Goal: Information Seeking & Learning: Learn about a topic

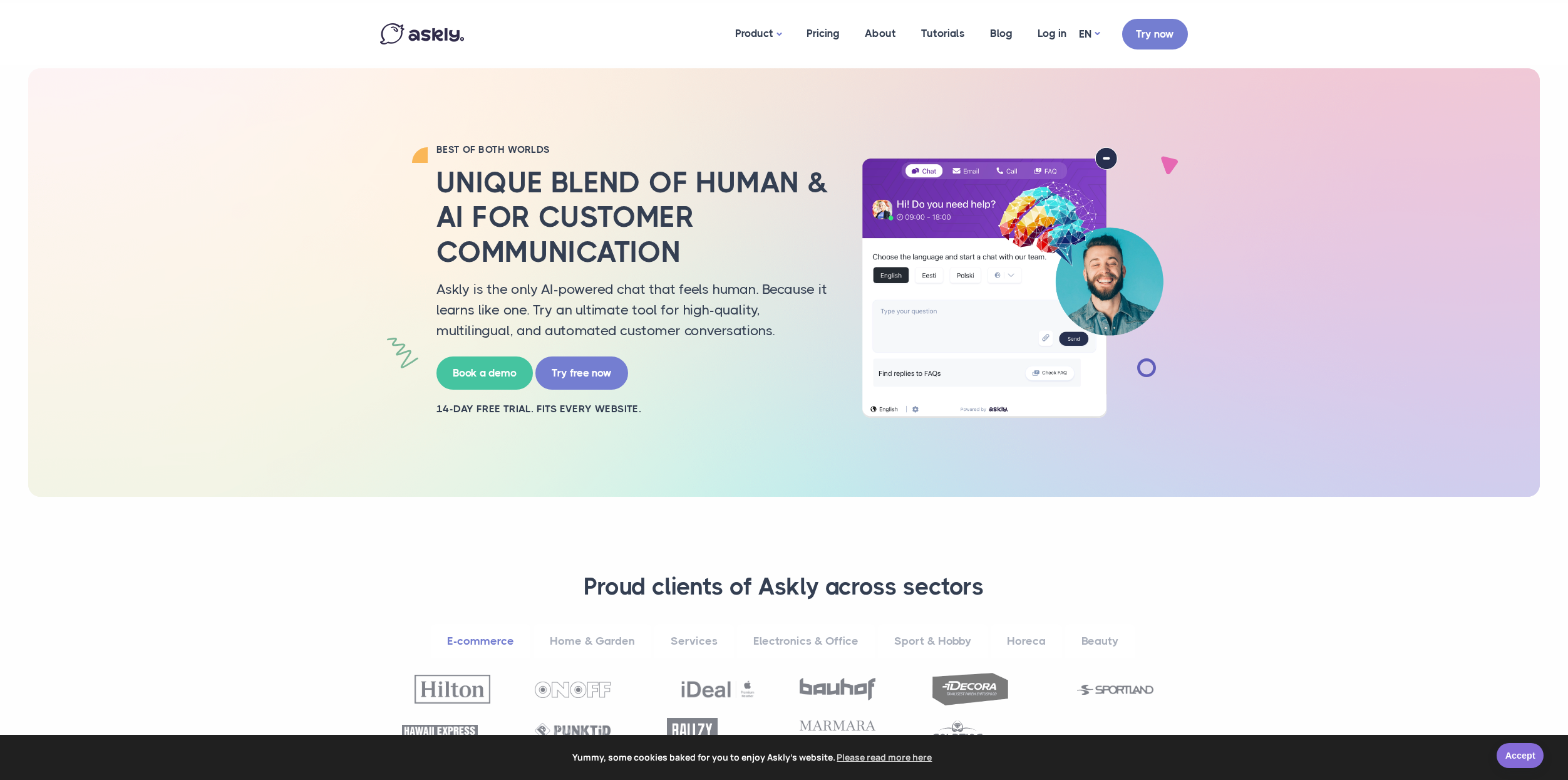
click at [1503, 752] on link "Accept" at bounding box center [1520, 755] width 47 height 25
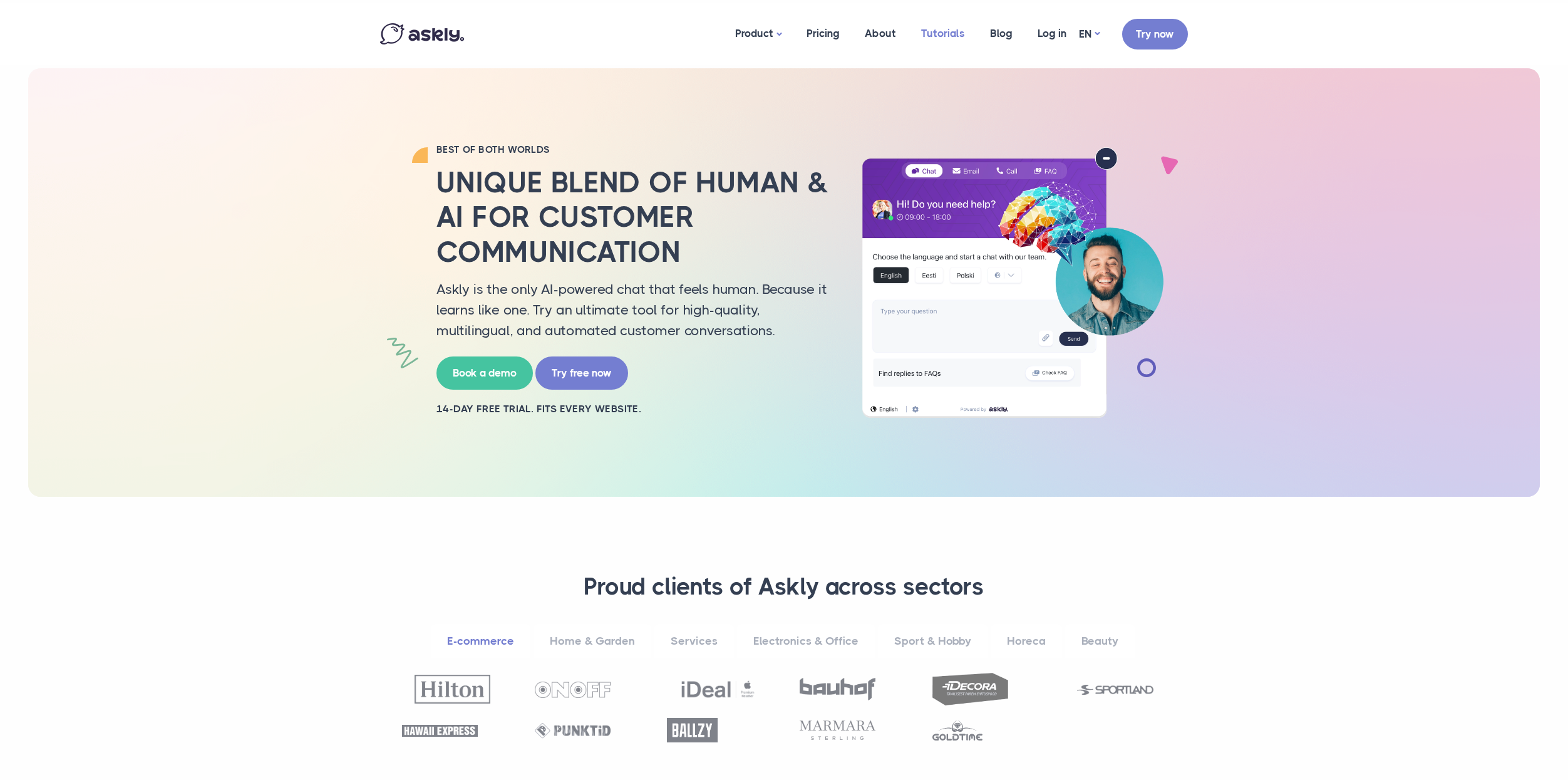
click at [940, 37] on link "Tutorials" at bounding box center [944, 33] width 69 height 61
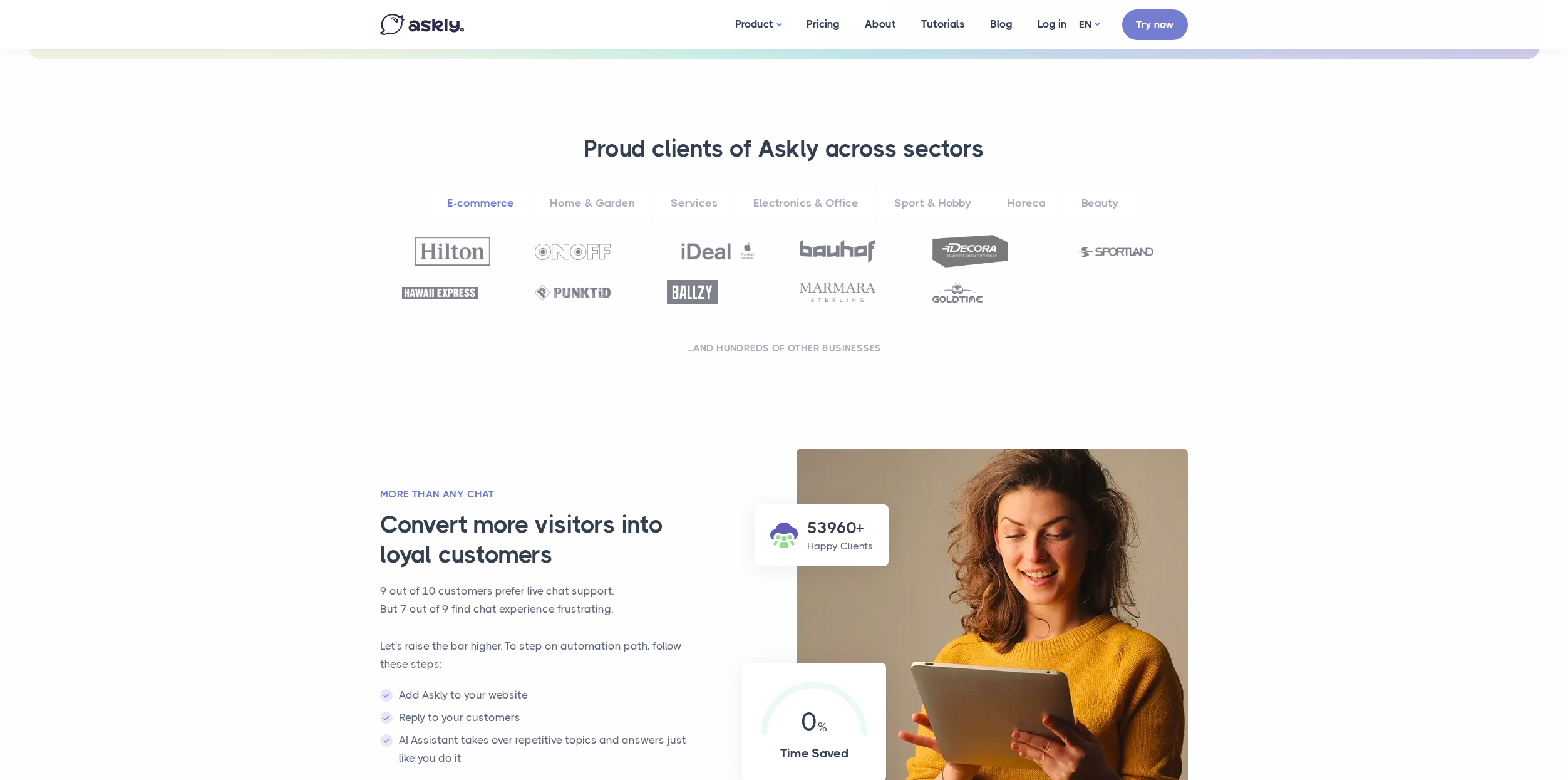
scroll to position [439, 0]
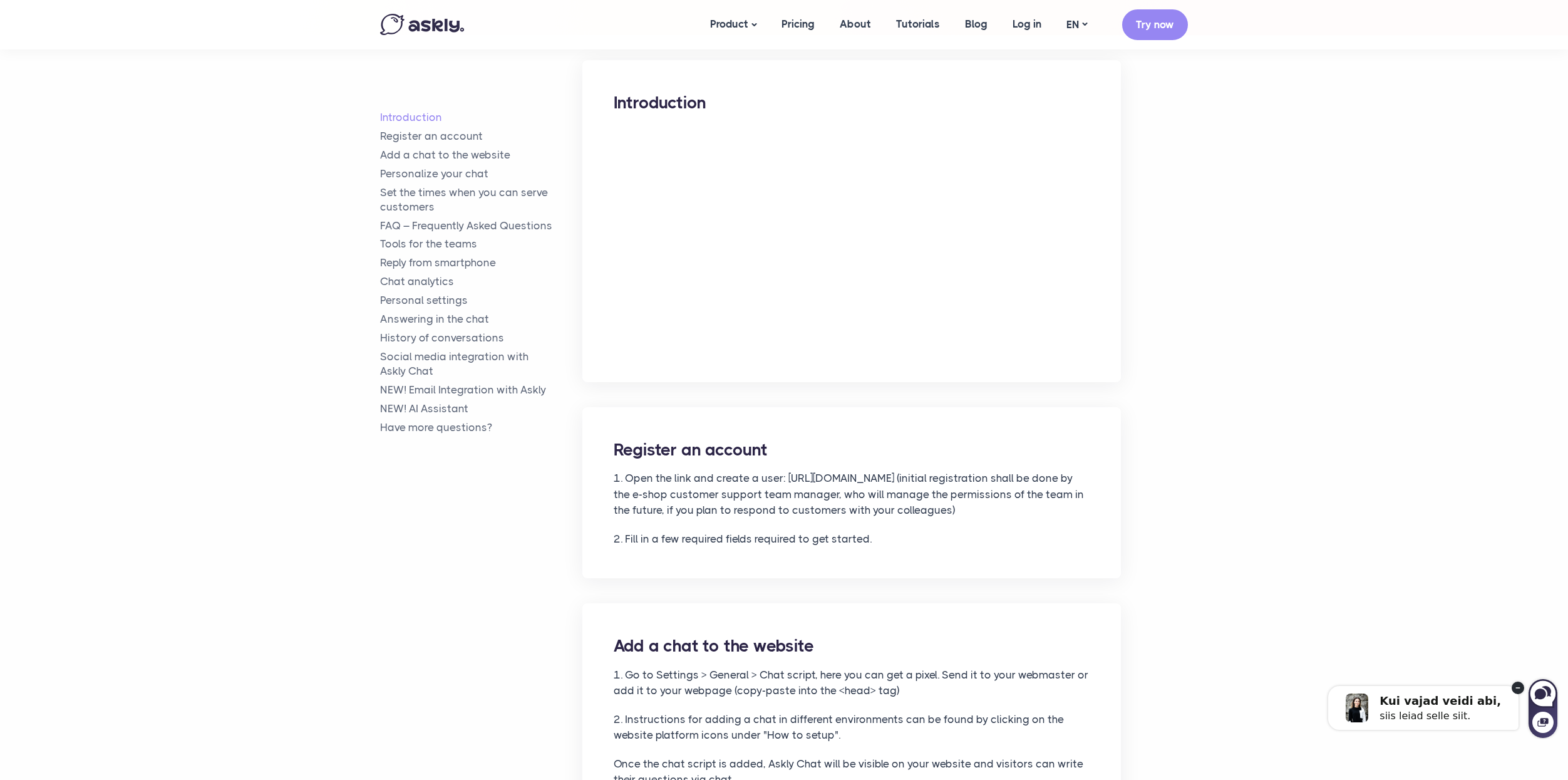
scroll to position [190, 0]
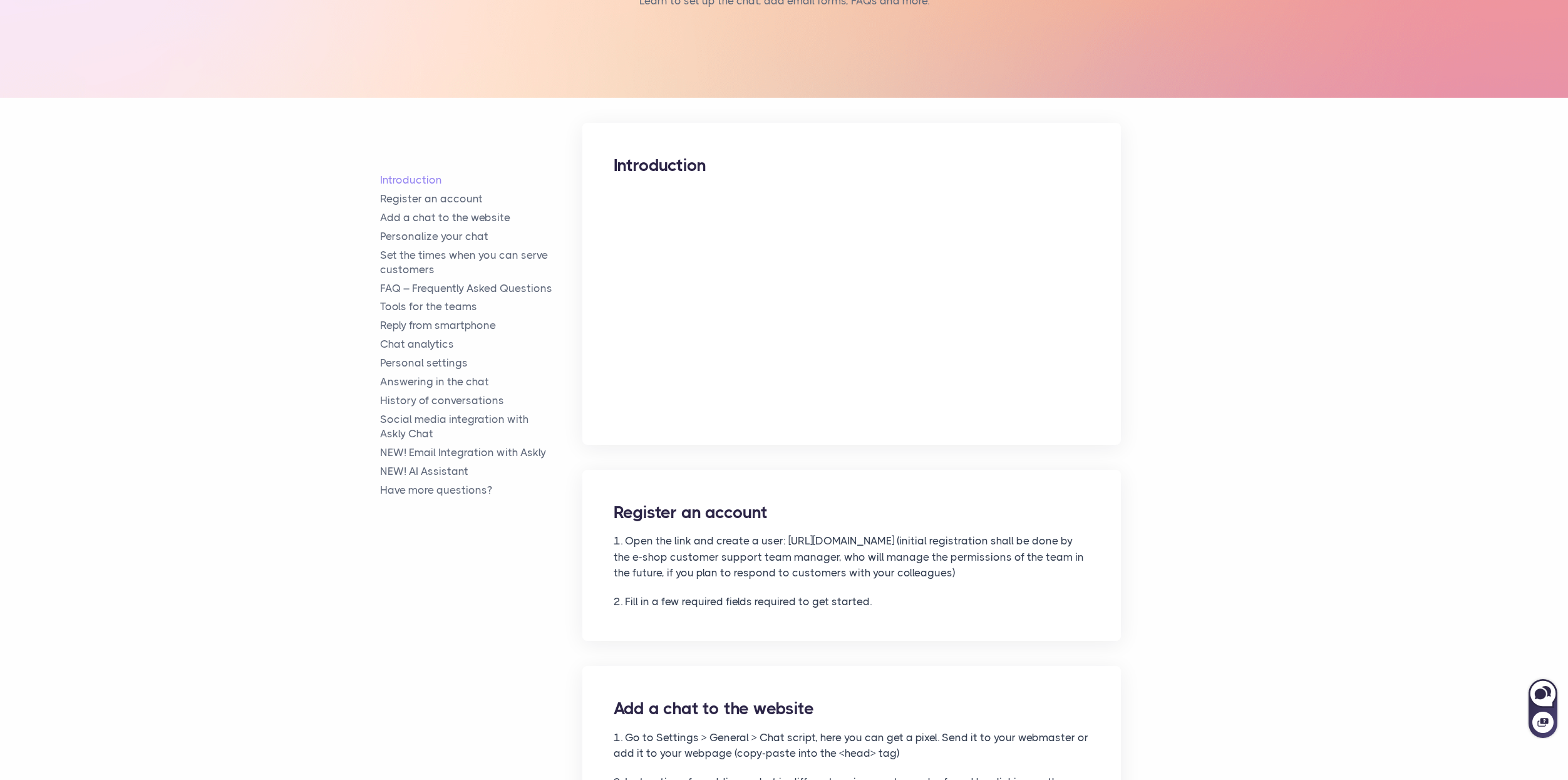
click at [978, 434] on div "Introduction" at bounding box center [852, 283] width 539 height 322
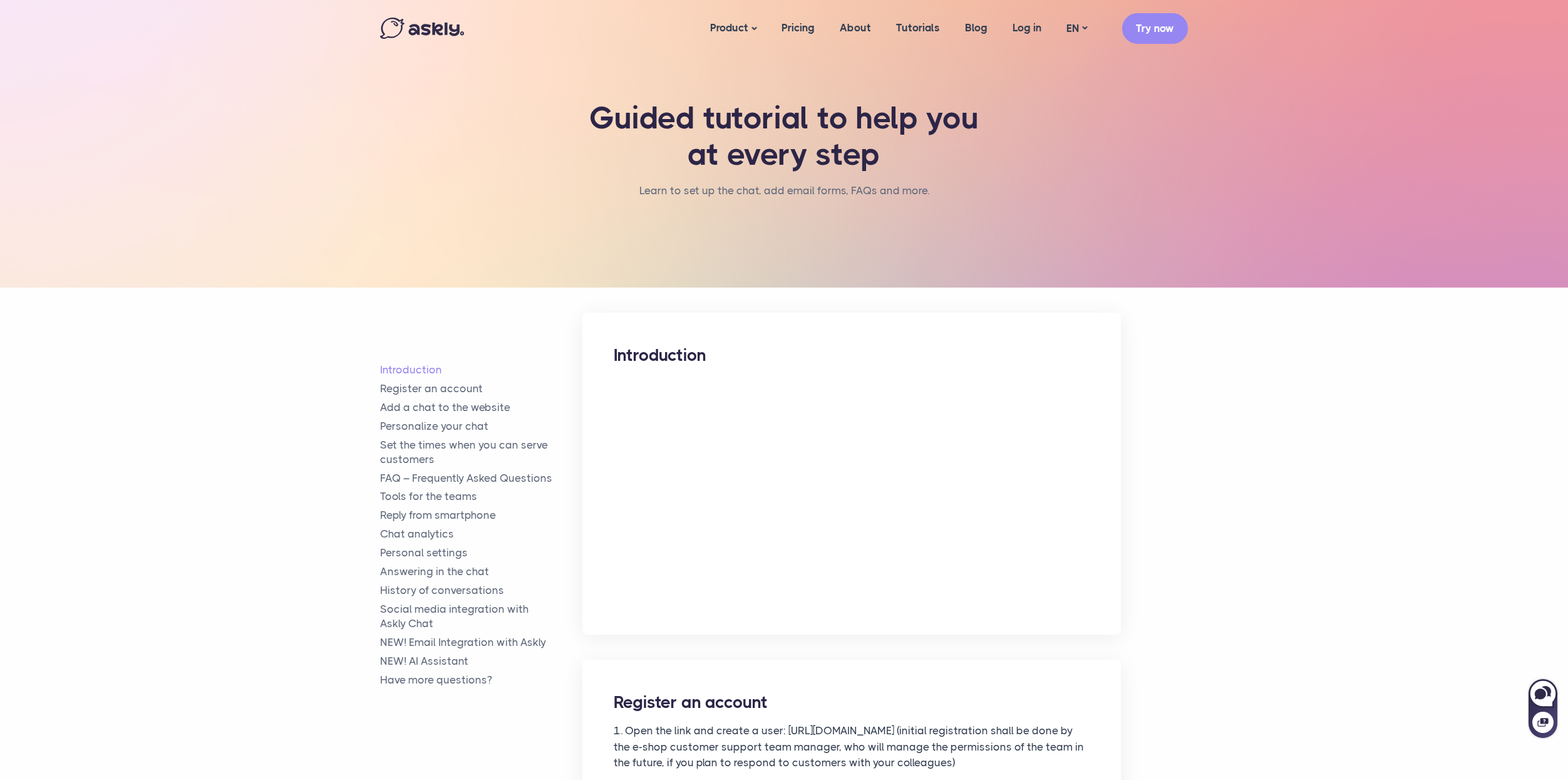
click at [1091, 592] on div "Introduction" at bounding box center [852, 473] width 539 height 322
